Goal: Task Accomplishment & Management: Use online tool/utility

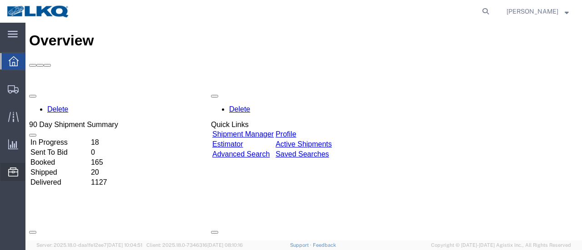
click at [0, 0] on span "Location Appointment" at bounding box center [0, 0] width 0 height 0
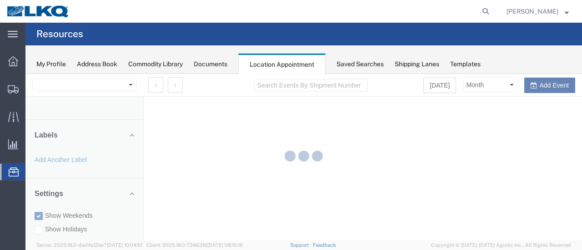
select select "28712"
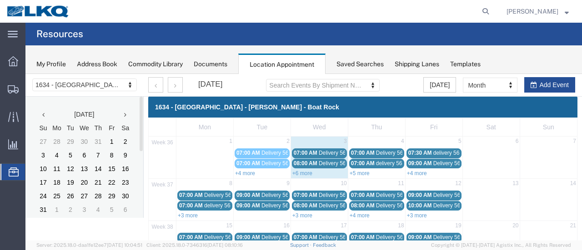
scroll to position [45, 0]
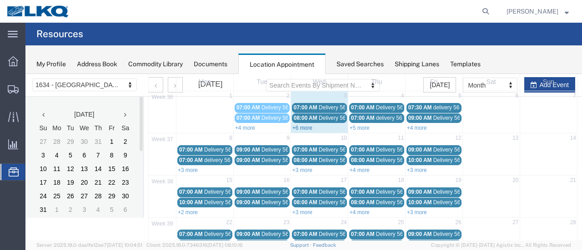
click at [306, 125] on link "+6 more" at bounding box center [302, 128] width 20 height 6
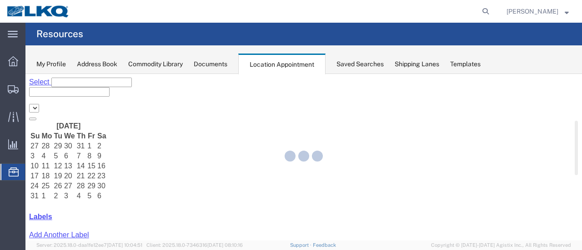
select select "28712"
